Goal: Book appointment/travel/reservation

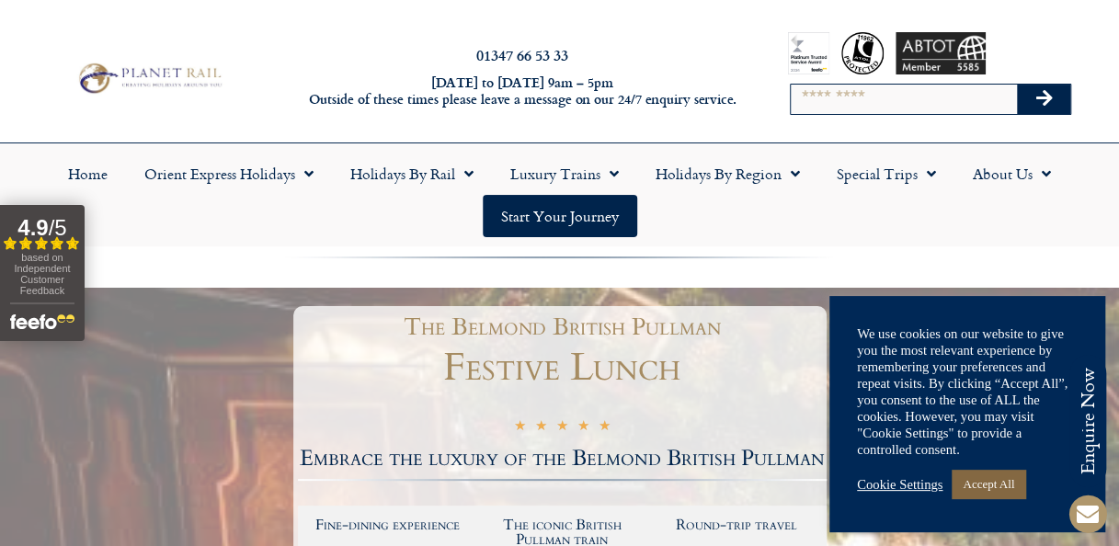
click at [984, 489] on link "Accept All" at bounding box center [989, 484] width 74 height 29
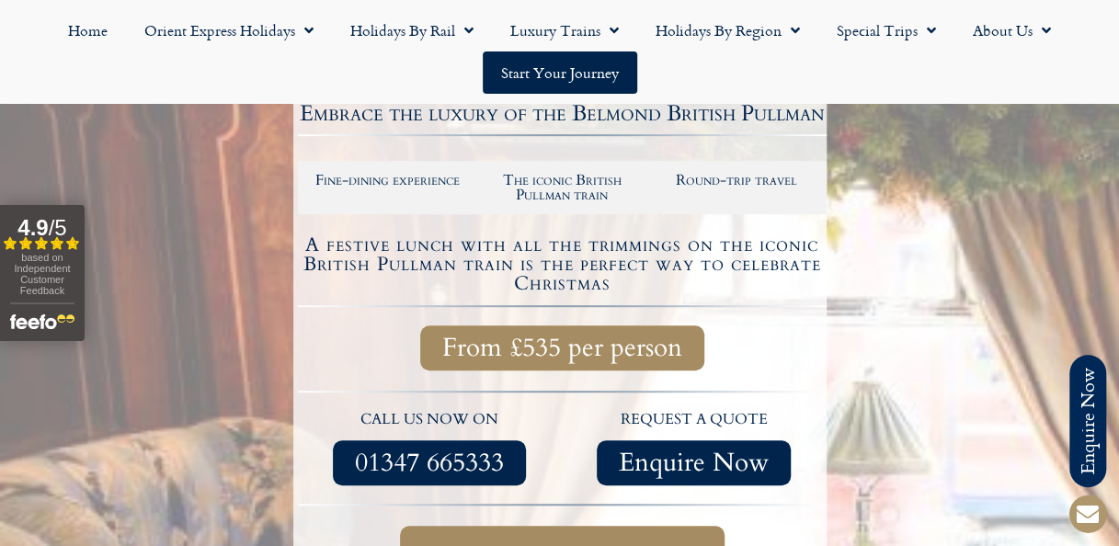
scroll to position [552, 0]
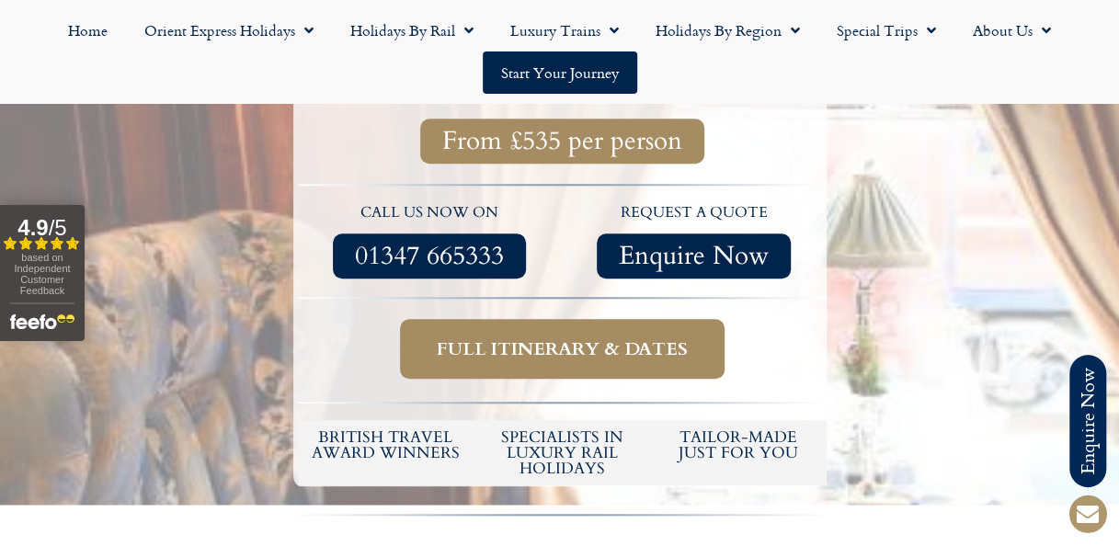
click at [473, 341] on span "Full itinerary & dates" at bounding box center [562, 349] width 251 height 23
click at [543, 344] on span "Full itinerary & dates" at bounding box center [562, 349] width 251 height 23
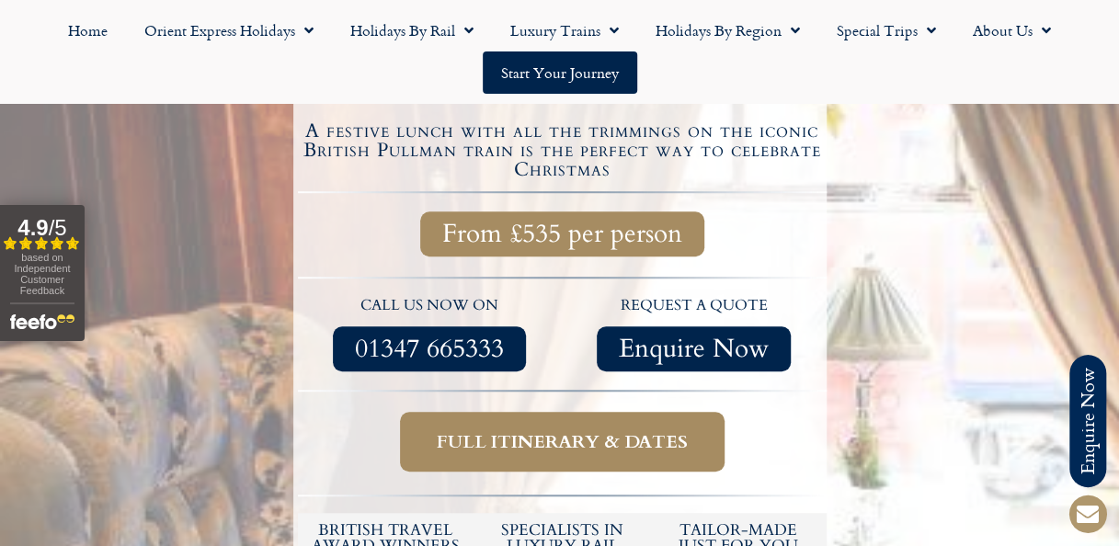
scroll to position [460, 0]
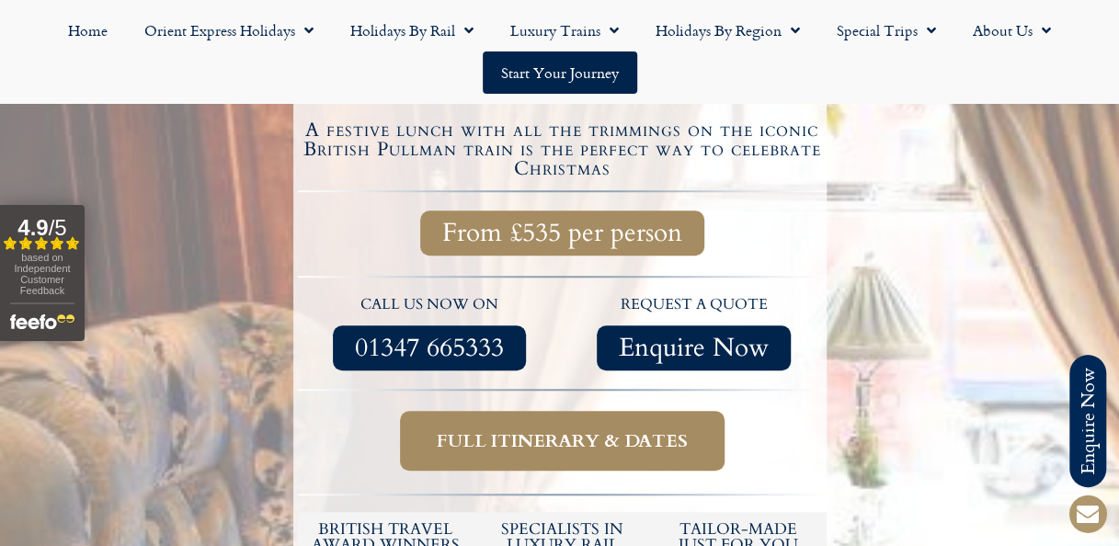
click at [538, 430] on span "Full itinerary & dates" at bounding box center [562, 441] width 251 height 23
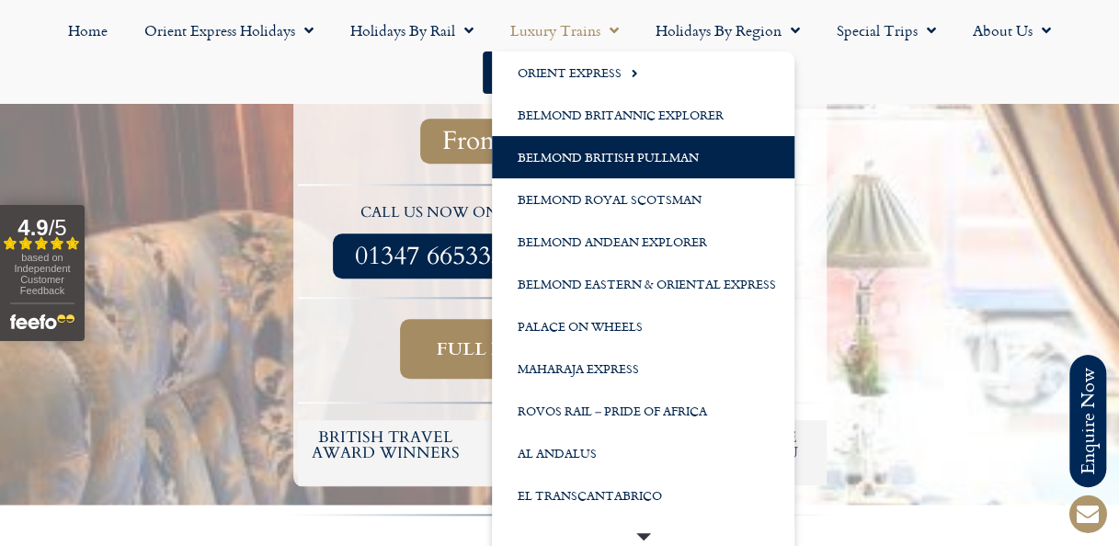
click at [581, 156] on link "Belmond British Pullman" at bounding box center [643, 157] width 303 height 42
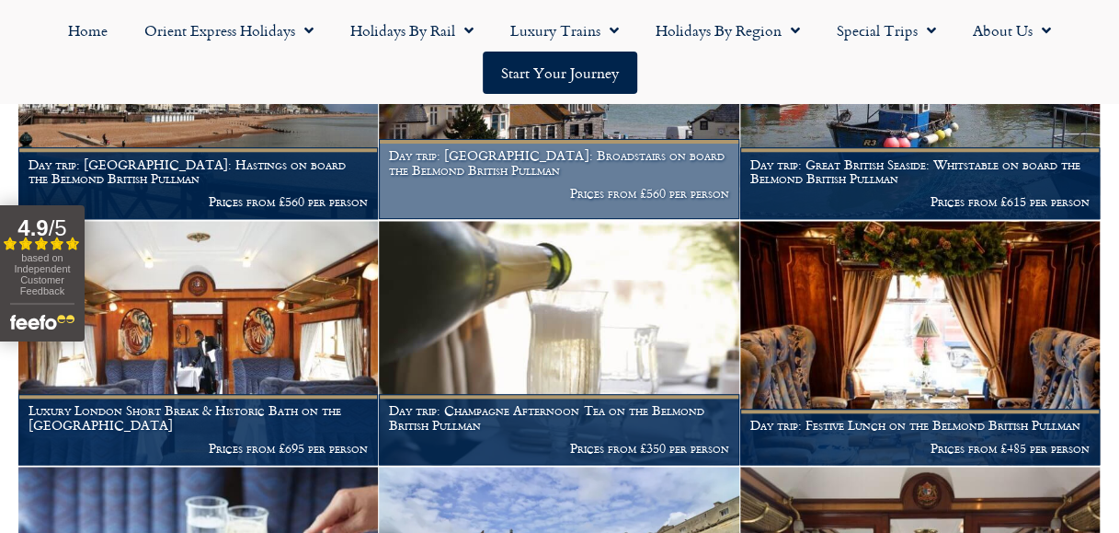
scroll to position [828, 0]
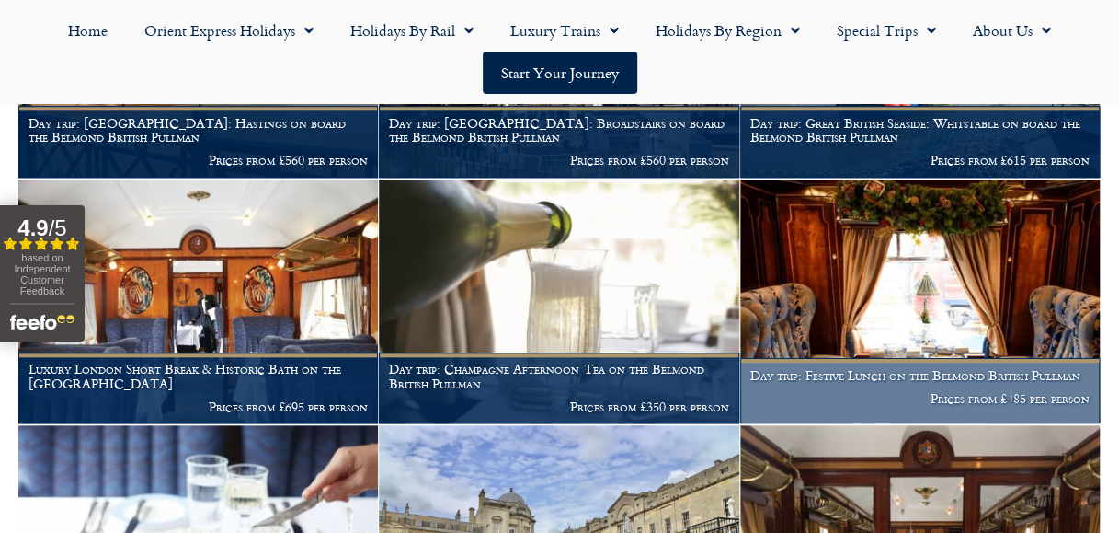
click at [916, 383] on h1 "Day trip: Festive Lunch on the Belmond British Pullman" at bounding box center [920, 375] width 339 height 15
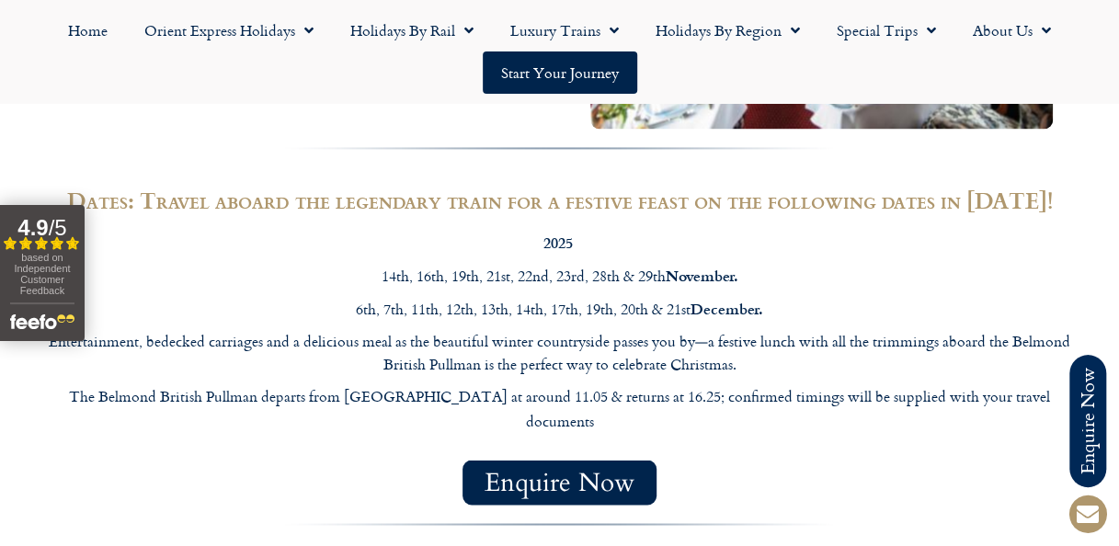
scroll to position [1288, 0]
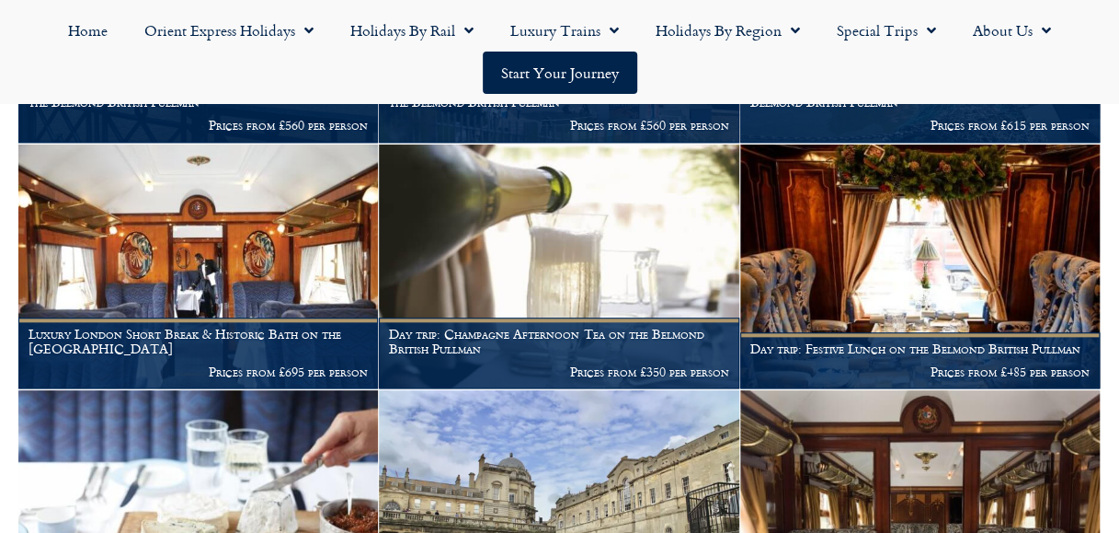
scroll to position [863, 0]
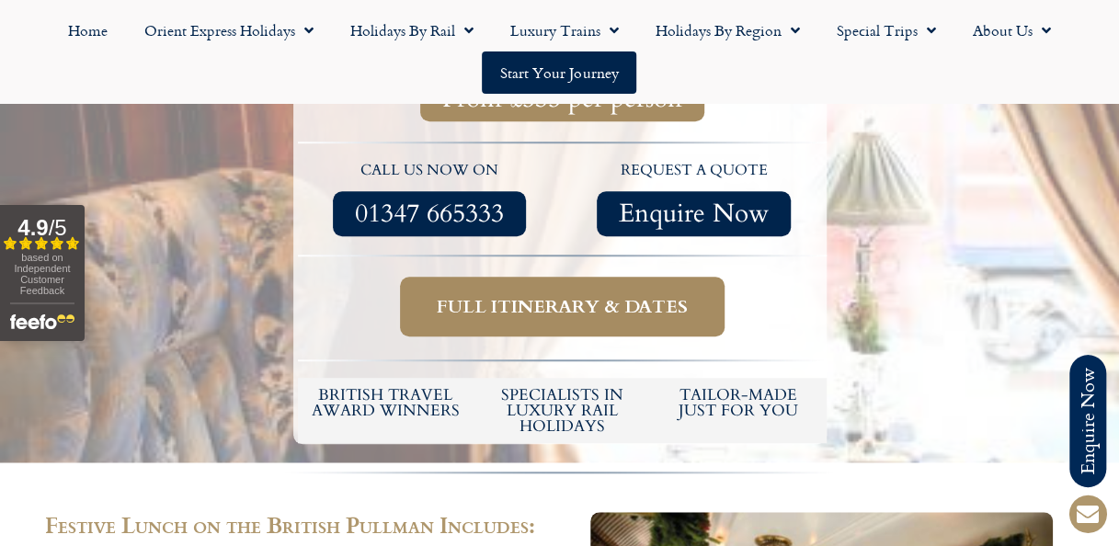
scroll to position [552, 0]
